Goal: Information Seeking & Learning: Learn about a topic

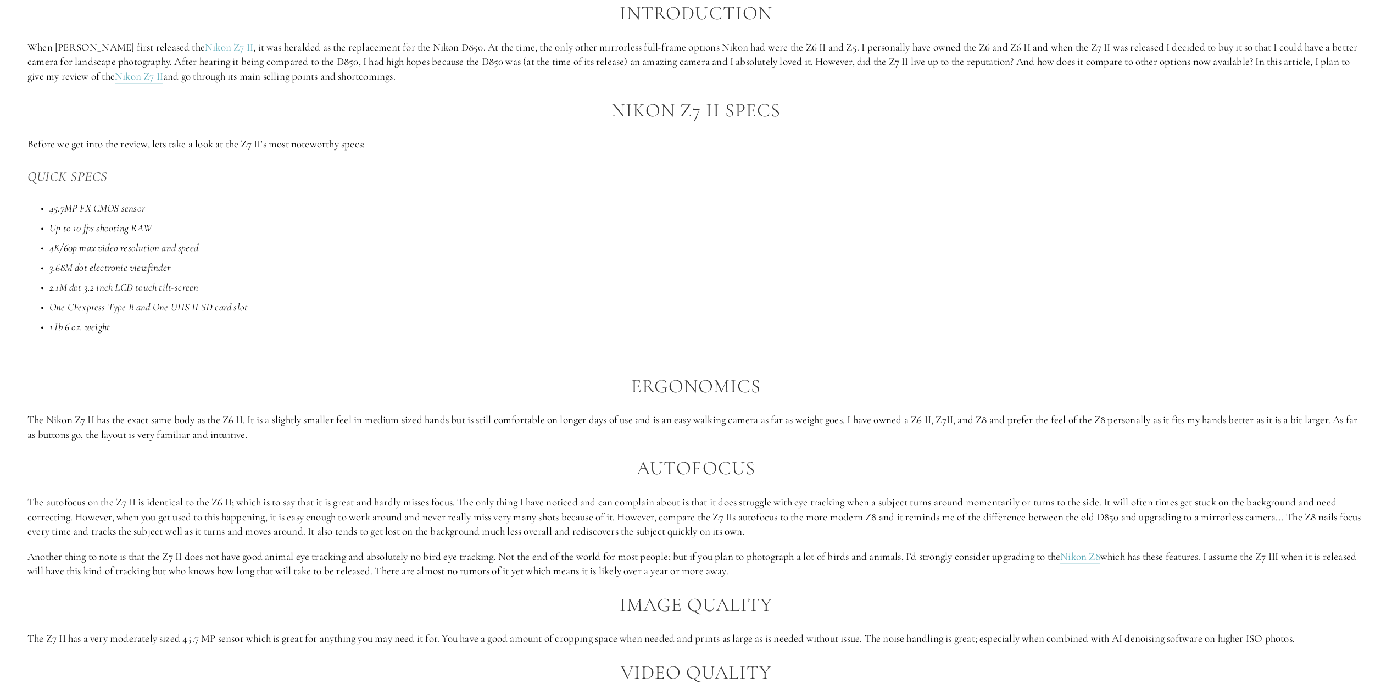
scroll to position [1071, 0]
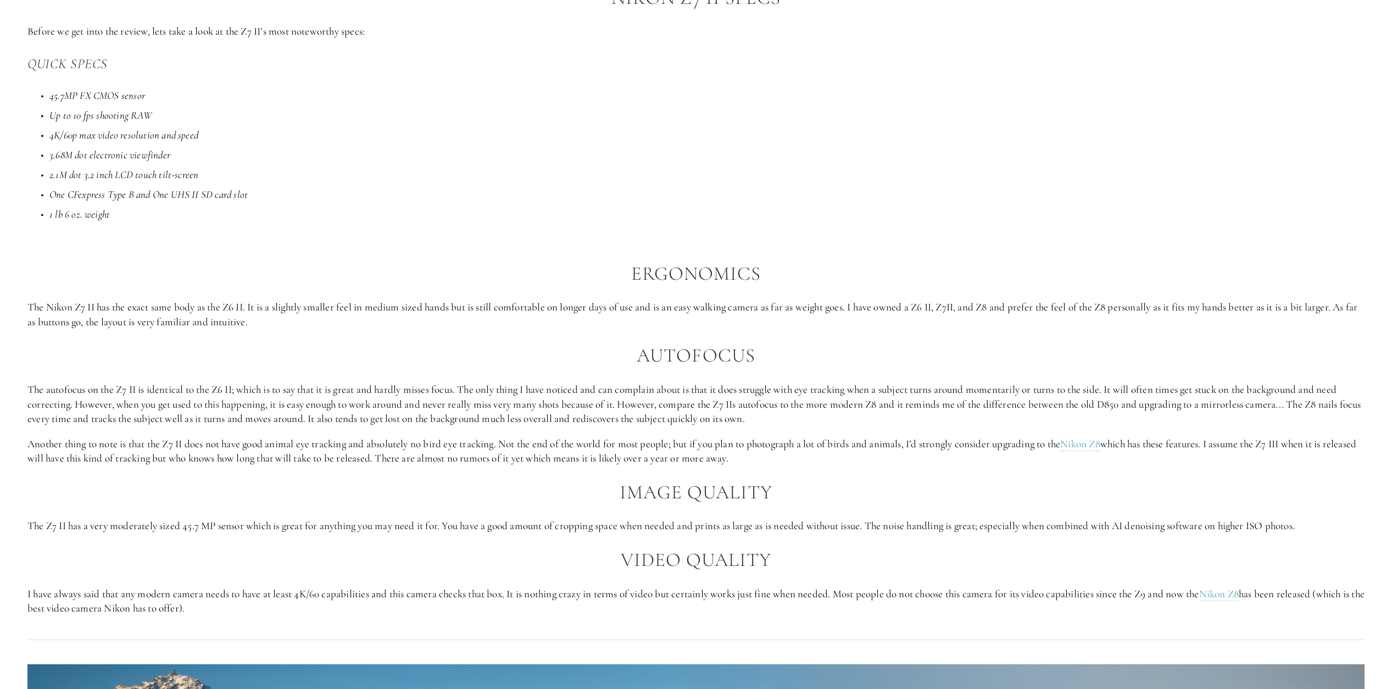
click at [265, 404] on p "The autofocus on the Z7 II is identical to the Z6 II; which is to say that it i…" at bounding box center [695, 404] width 1337 height 44
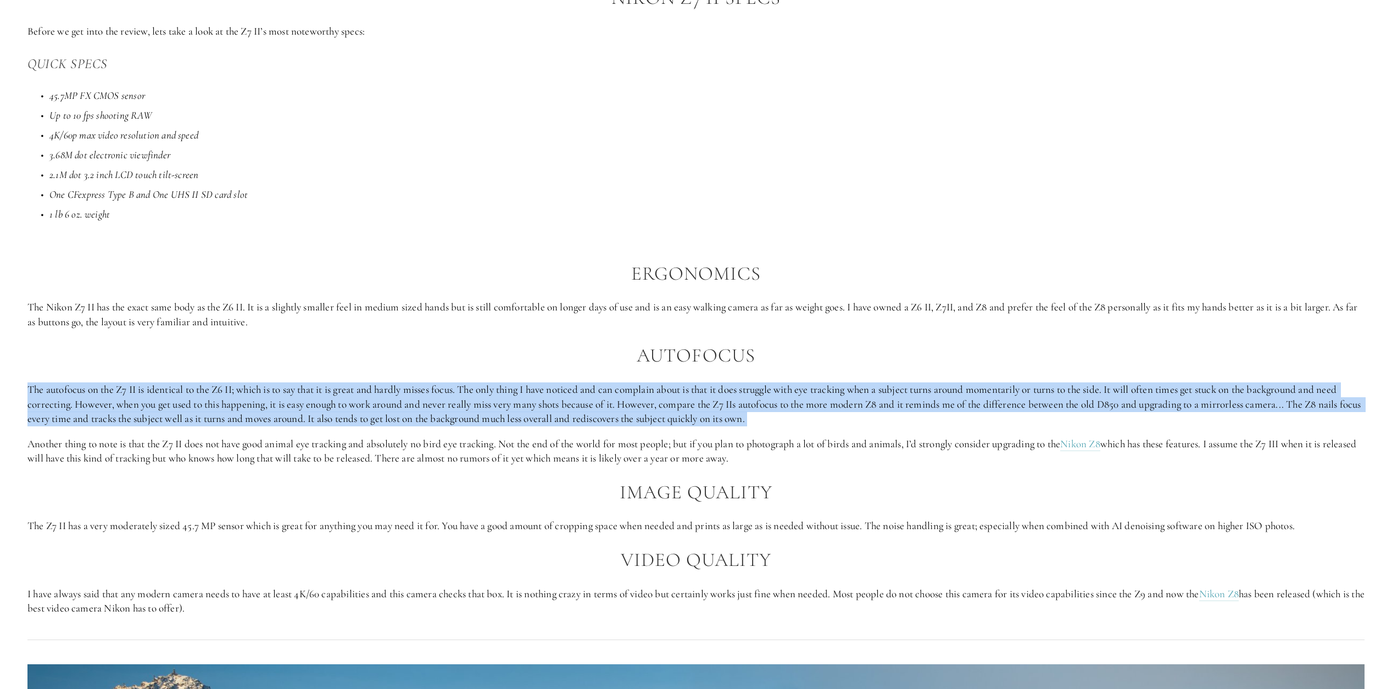
click at [265, 404] on p "The autofocus on the Z7 II is identical to the Z6 II; which is to say that it i…" at bounding box center [695, 404] width 1337 height 44
click at [328, 397] on p "The autofocus on the Z7 II is identical to the Z6 II; which is to say that it i…" at bounding box center [695, 404] width 1337 height 44
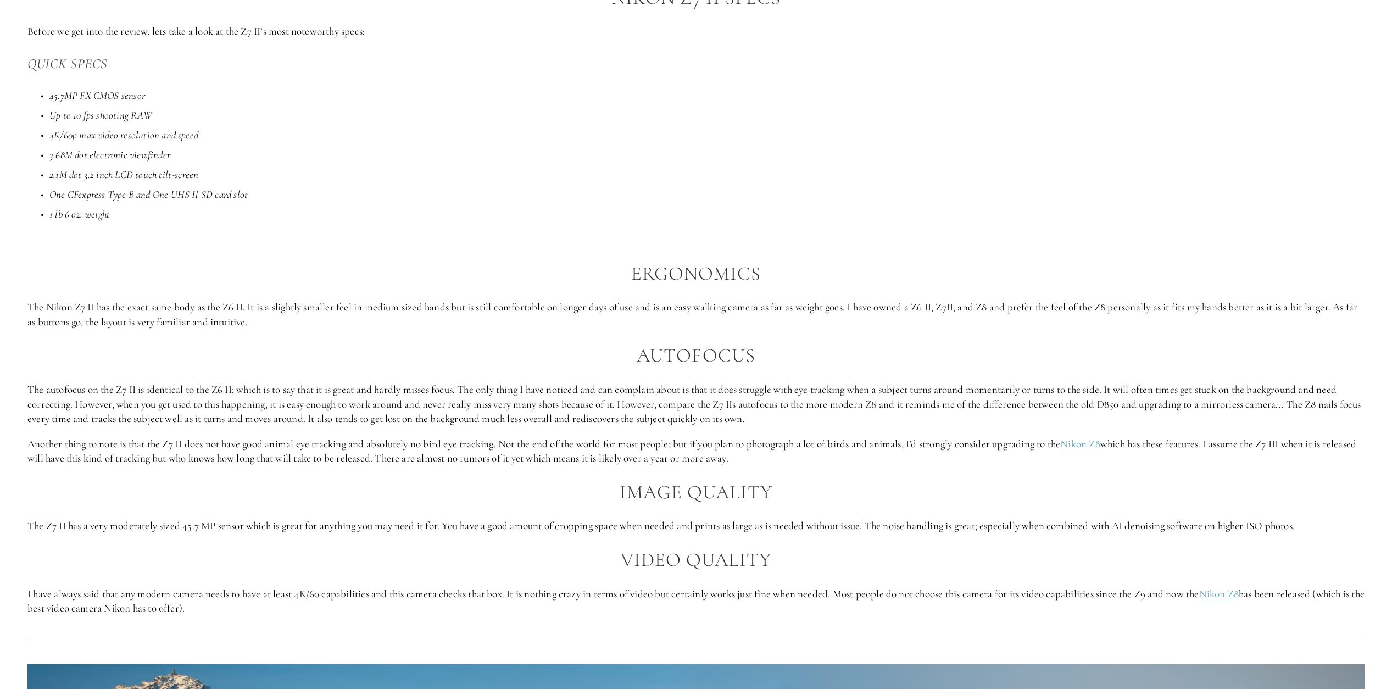
click at [448, 409] on p "The autofocus on the Z7 II is identical to the Z6 II; which is to say that it i…" at bounding box center [695, 404] width 1337 height 44
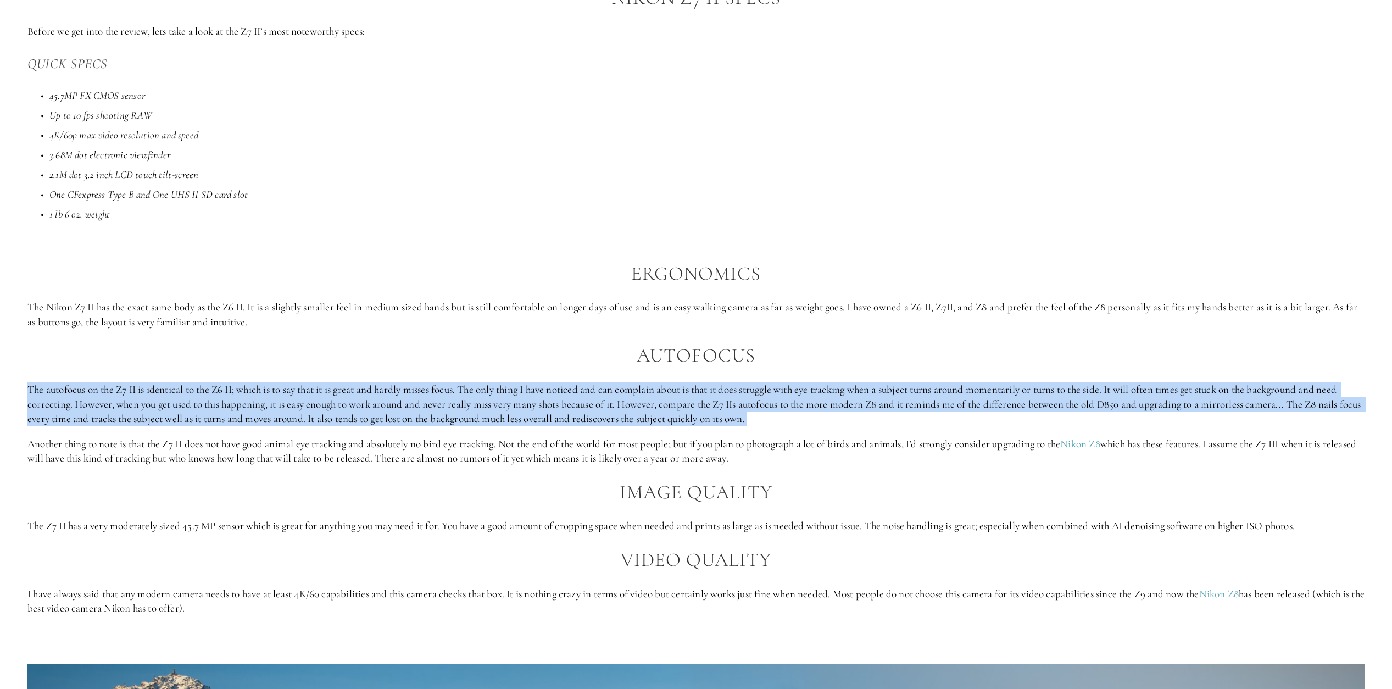
click at [448, 409] on p "The autofocus on the Z7 II is identical to the Z6 II; which is to say that it i…" at bounding box center [695, 404] width 1337 height 44
click at [408, 403] on p "The autofocus on the Z7 II is identical to the Z6 II; which is to say that it i…" at bounding box center [695, 404] width 1337 height 44
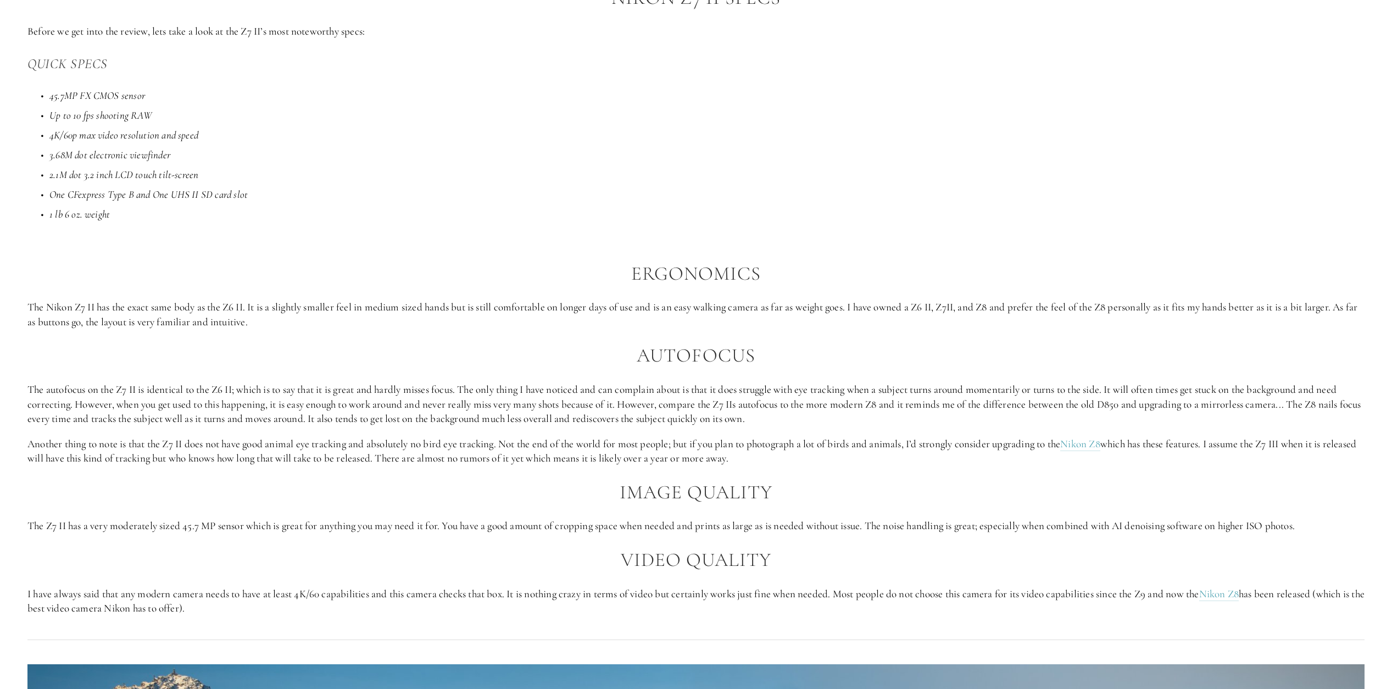
click at [240, 456] on p "Another thing to note is that the Z7 II does not have good animal eye tracking …" at bounding box center [695, 451] width 1337 height 29
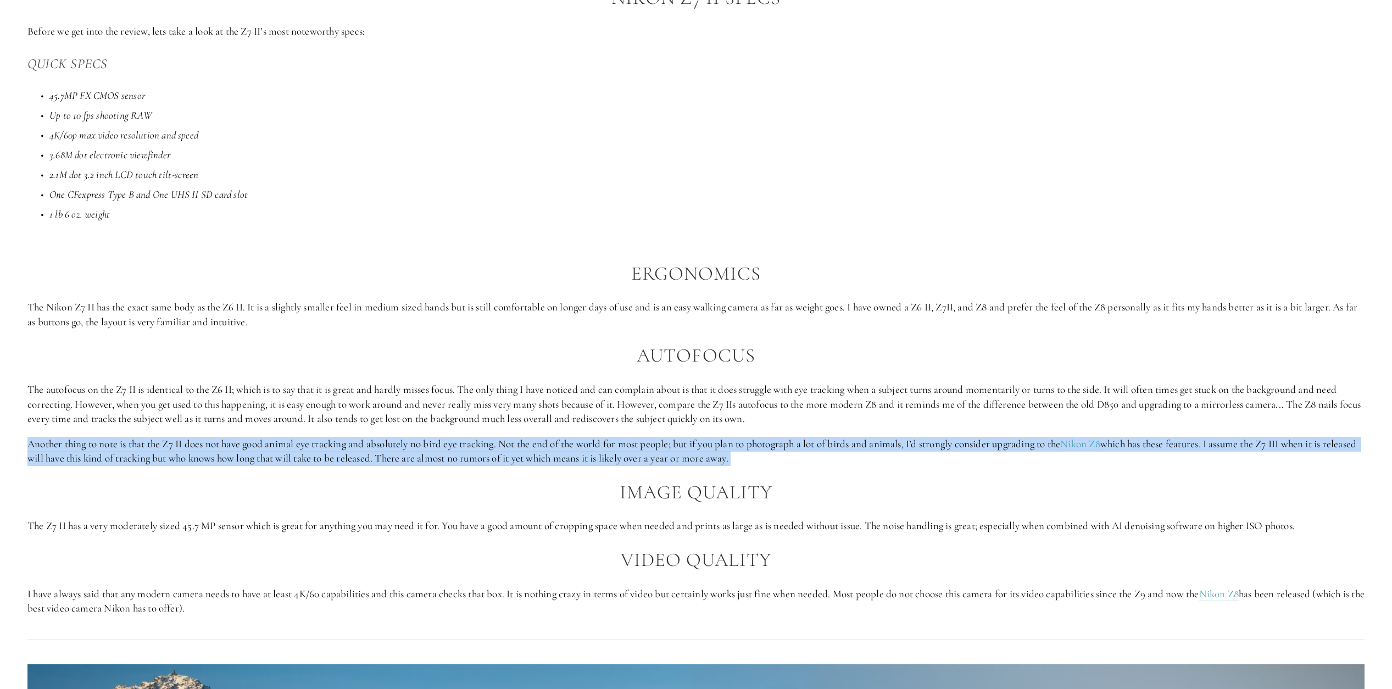
click at [240, 456] on p "Another thing to note is that the Z7 II does not have good animal eye tracking …" at bounding box center [695, 451] width 1337 height 29
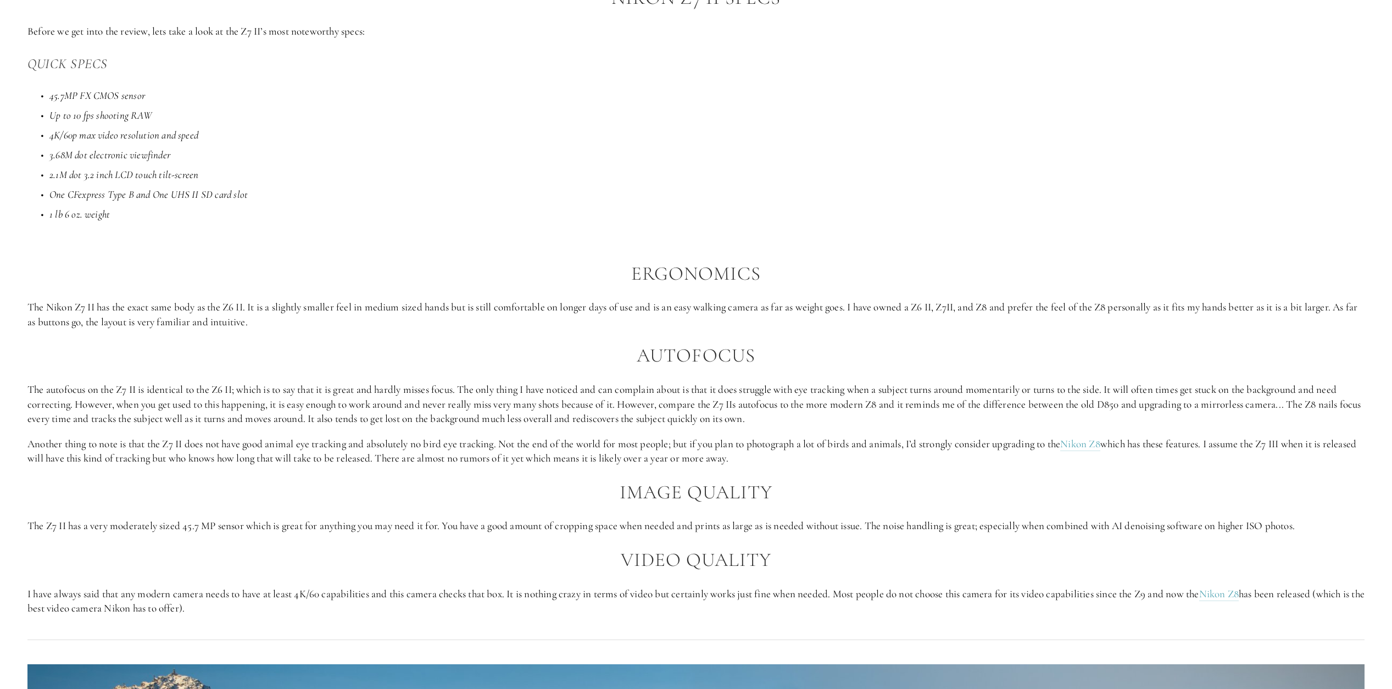
click at [232, 382] on p "The autofocus on the Z7 II is identical to the Z6 II; which is to say that it i…" at bounding box center [695, 404] width 1337 height 44
click at [232, 388] on p "The autofocus on the Z7 II is identical to the Z6 II; which is to say that it i…" at bounding box center [695, 404] width 1337 height 44
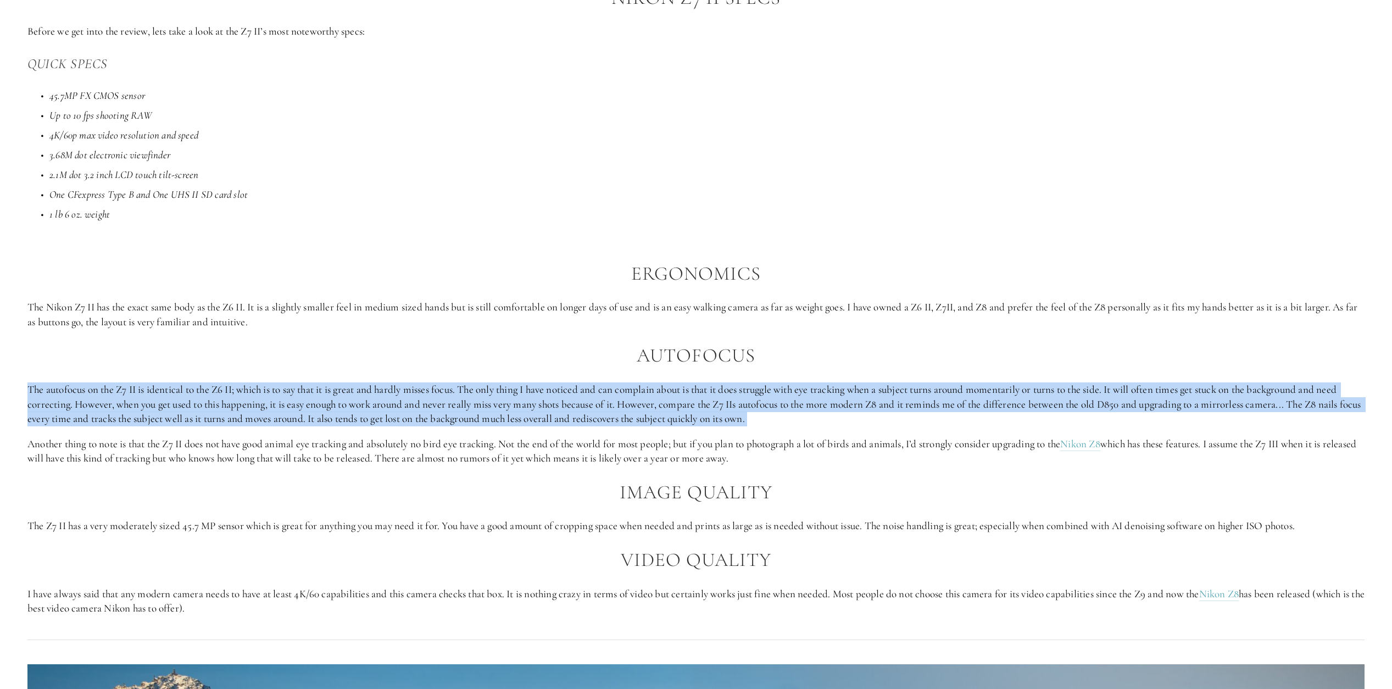
click at [232, 388] on p "The autofocus on the Z7 II is identical to the Z6 II; which is to say that it i…" at bounding box center [695, 404] width 1337 height 44
click at [312, 402] on p "The autofocus on the Z7 II is identical to the Z6 II; which is to say that it i…" at bounding box center [695, 404] width 1337 height 44
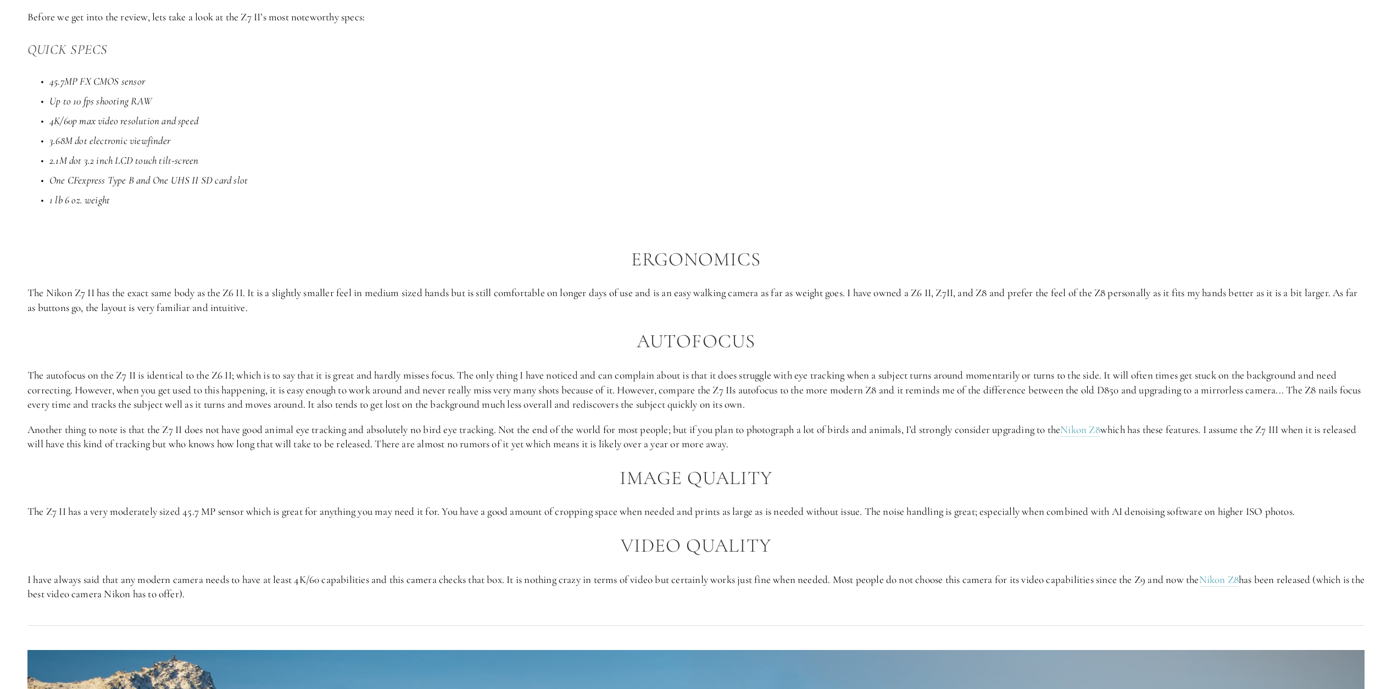
scroll to position [1211, 0]
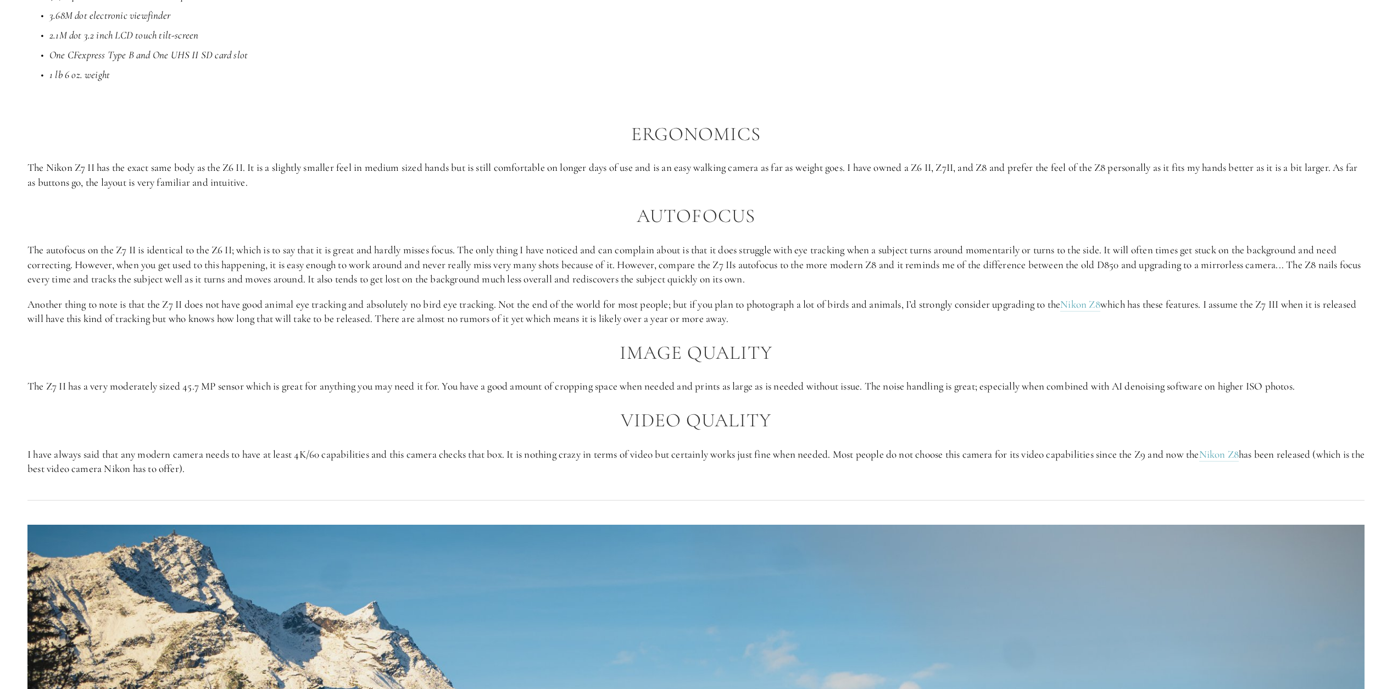
click at [194, 389] on p "The Z7 II has a very moderately sized 45.7 MP sensor which is great for anythin…" at bounding box center [695, 386] width 1337 height 15
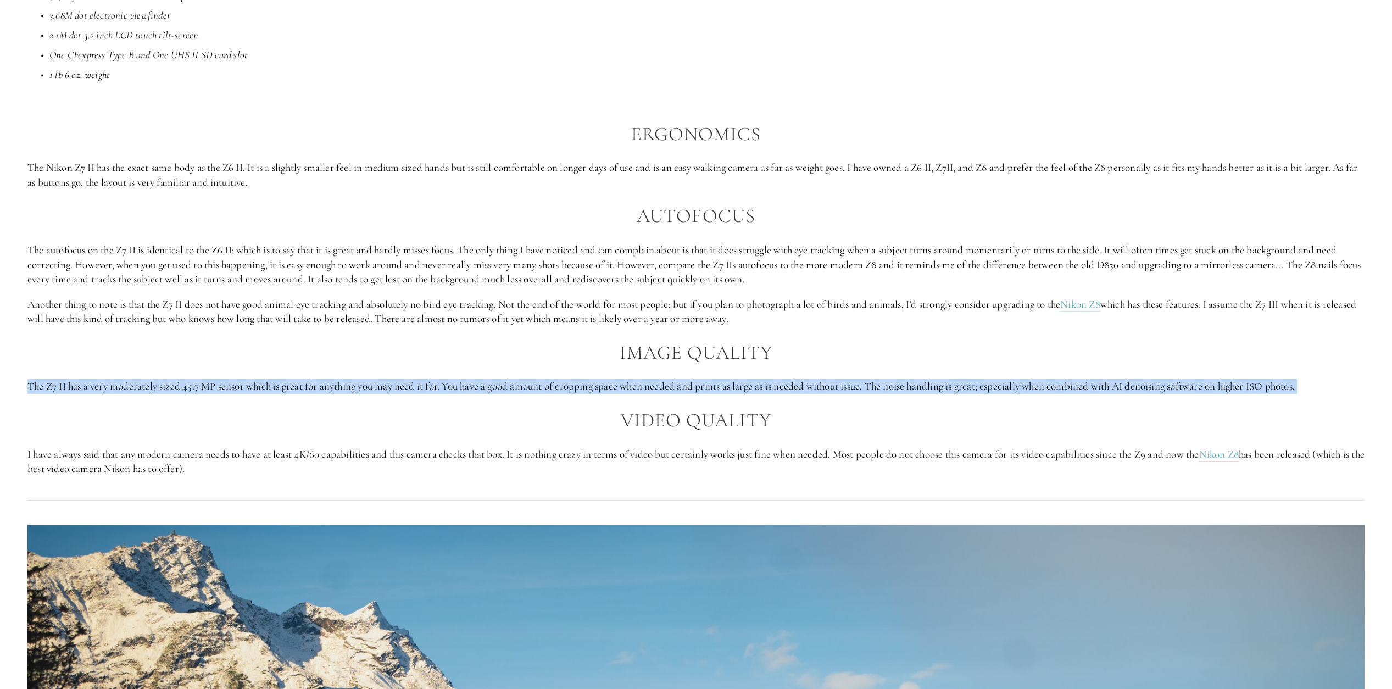
click at [194, 389] on p "The Z7 II has a very moderately sized 45.7 MP sensor which is great for anythin…" at bounding box center [695, 386] width 1337 height 15
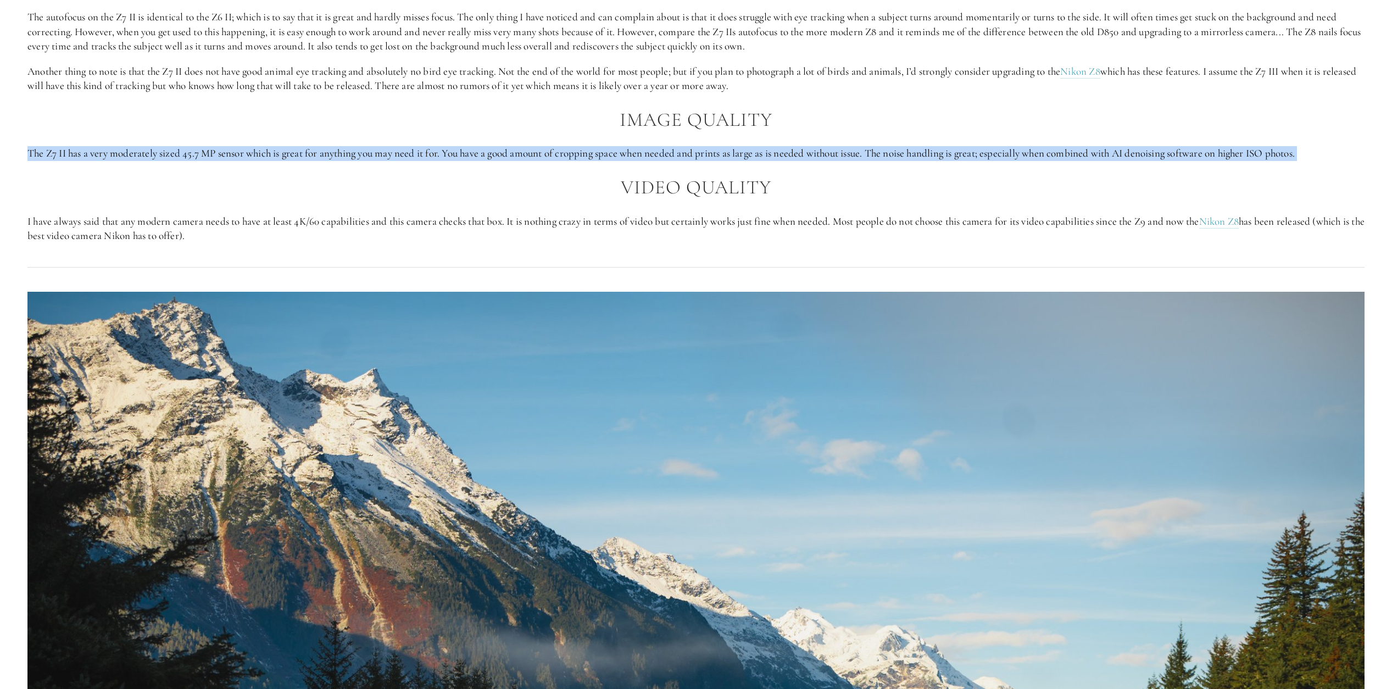
scroll to position [1500, 0]
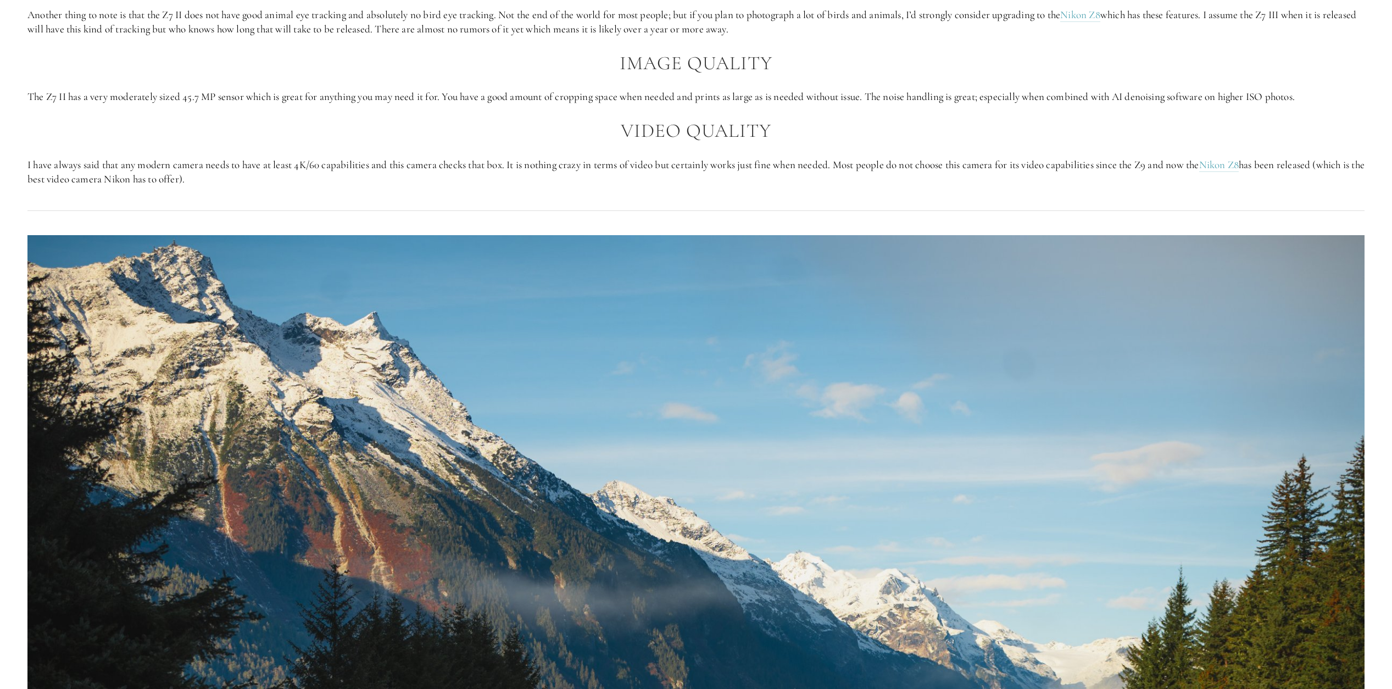
click at [138, 171] on p "I have always said that any modern camera needs to have at least 4K/60 capabili…" at bounding box center [695, 172] width 1337 height 29
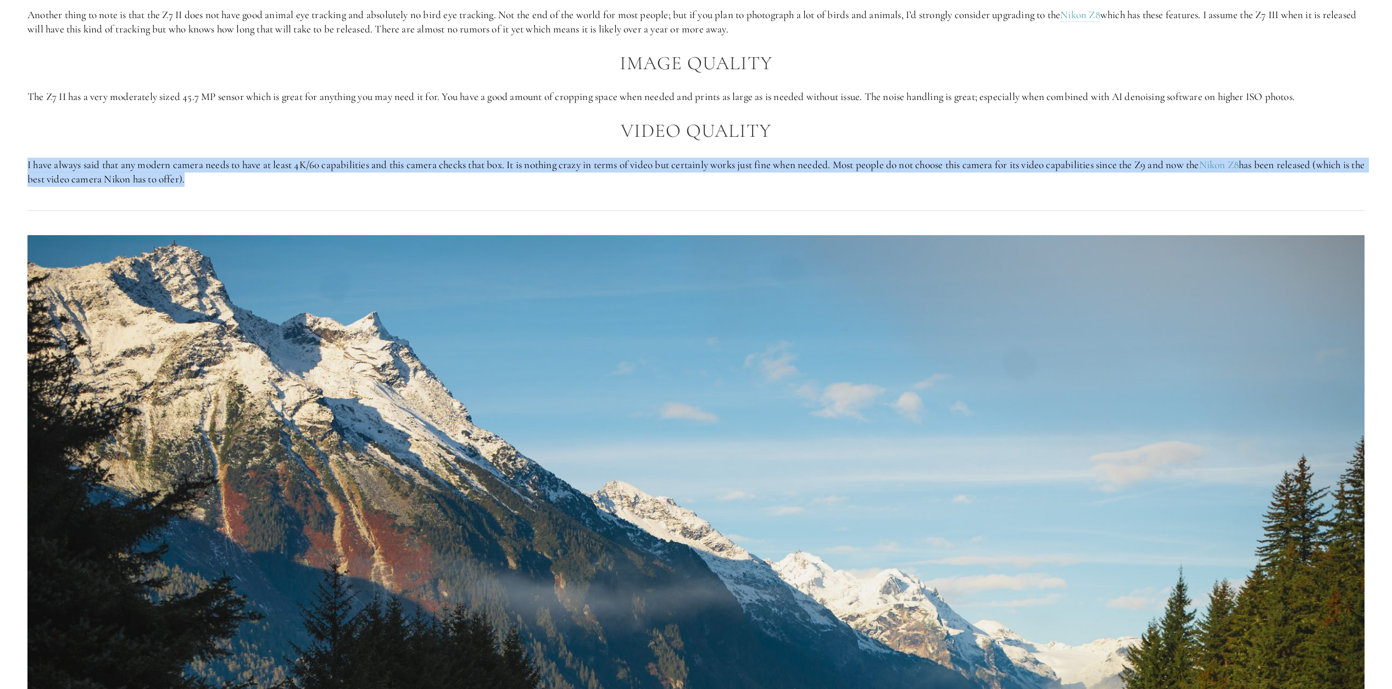
click at [138, 171] on p "I have always said that any modern camera needs to have at least 4K/60 capabili…" at bounding box center [695, 172] width 1337 height 29
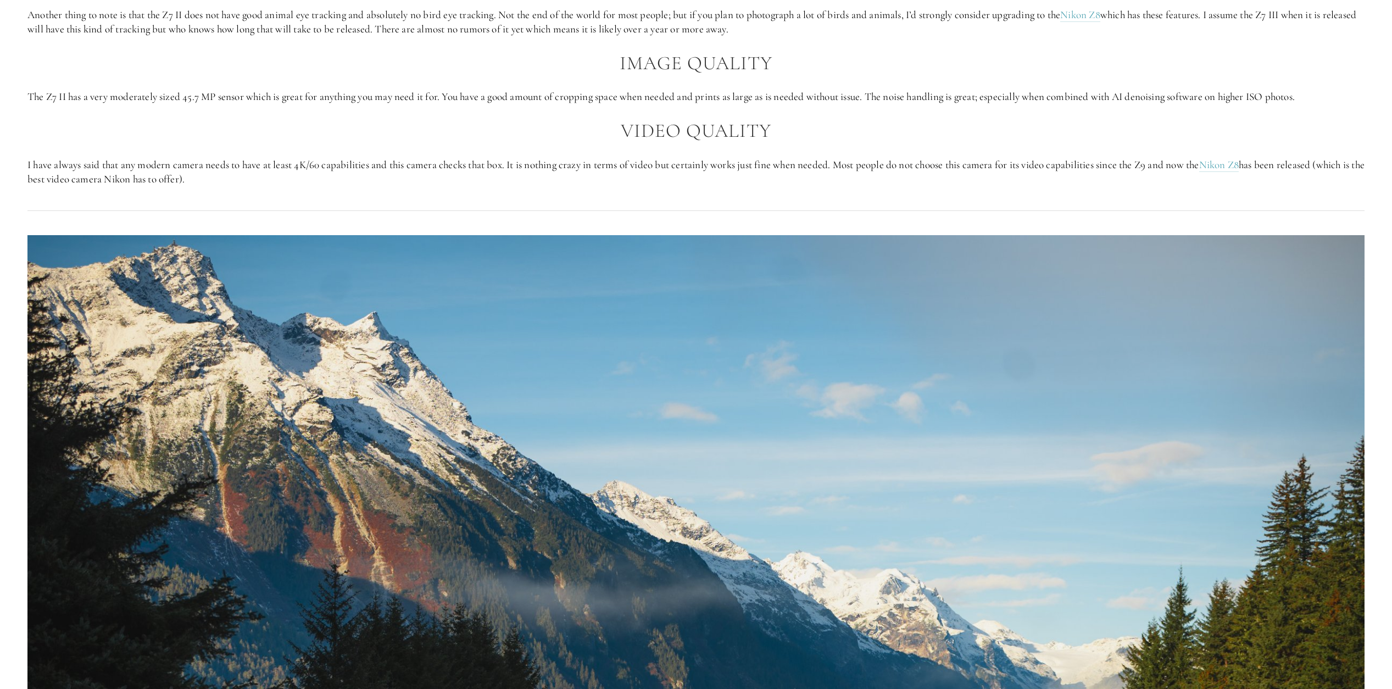
click at [138, 171] on p "I have always said that any modern camera needs to have at least 4K/60 capabili…" at bounding box center [695, 172] width 1337 height 29
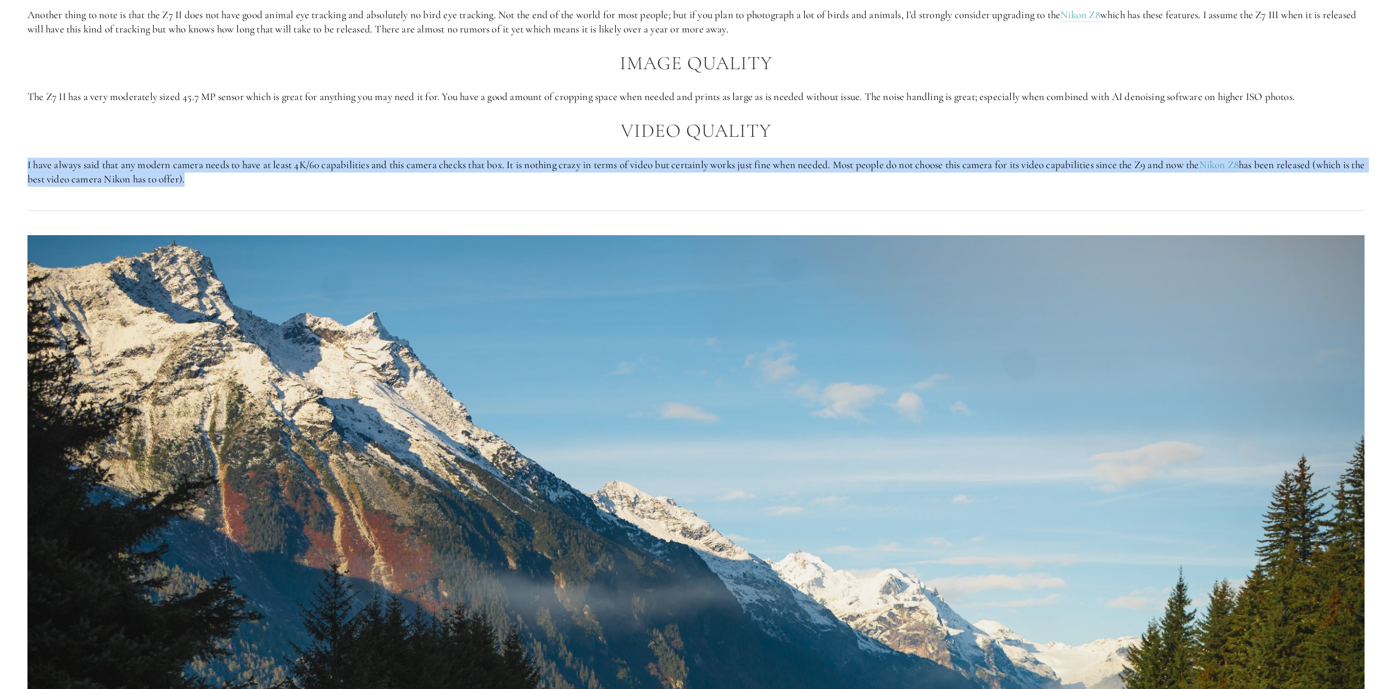
click at [138, 171] on p "I have always said that any modern camera needs to have at least 4K/60 capabili…" at bounding box center [695, 172] width 1337 height 29
click at [135, 170] on p "I have always said that any modern camera needs to have at least 4K/60 capabili…" at bounding box center [695, 172] width 1337 height 29
